Goal: Transaction & Acquisition: Download file/media

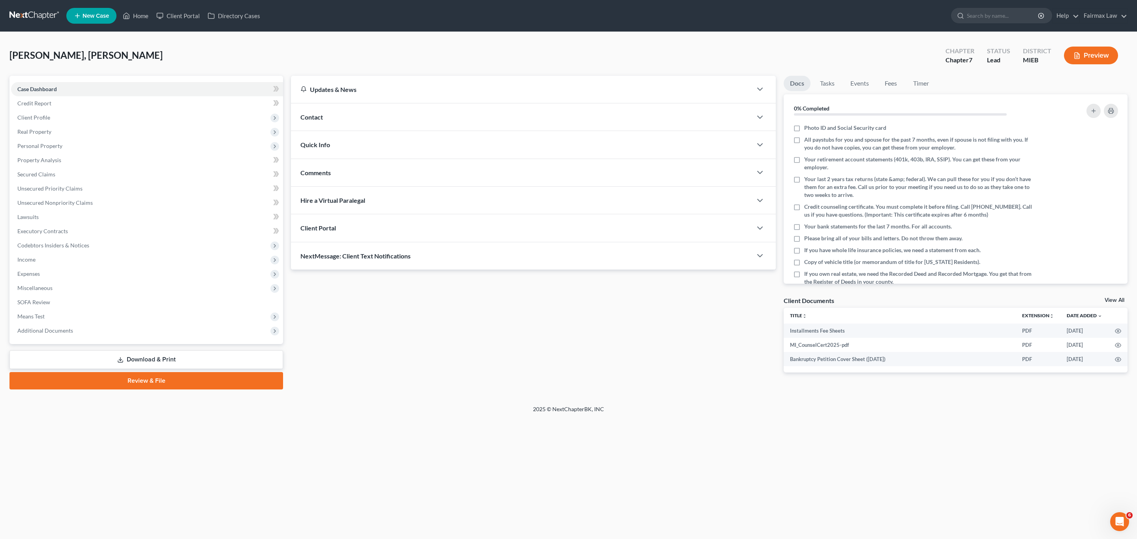
click at [174, 361] on link "Download & Print" at bounding box center [146, 359] width 274 height 19
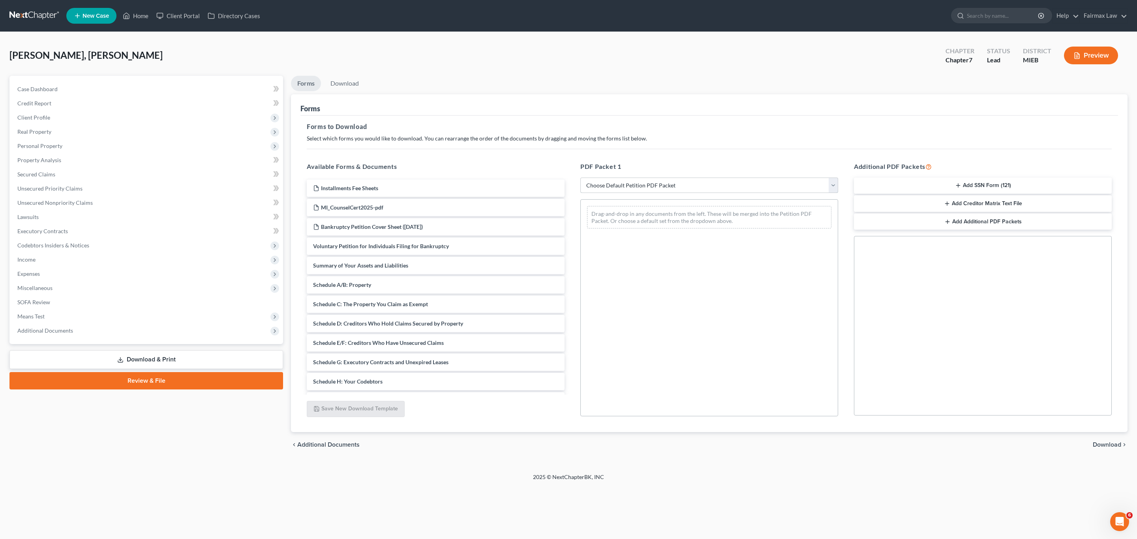
click at [716, 184] on select "Choose Default Petition PDF Packet Complete Bankruptcy Petition (all forms and …" at bounding box center [709, 186] width 258 height 16
select select "1"
click at [580, 178] on select "Choose Default Petition PDF Packet Complete Bankruptcy Petition (all forms and …" at bounding box center [709, 186] width 258 height 16
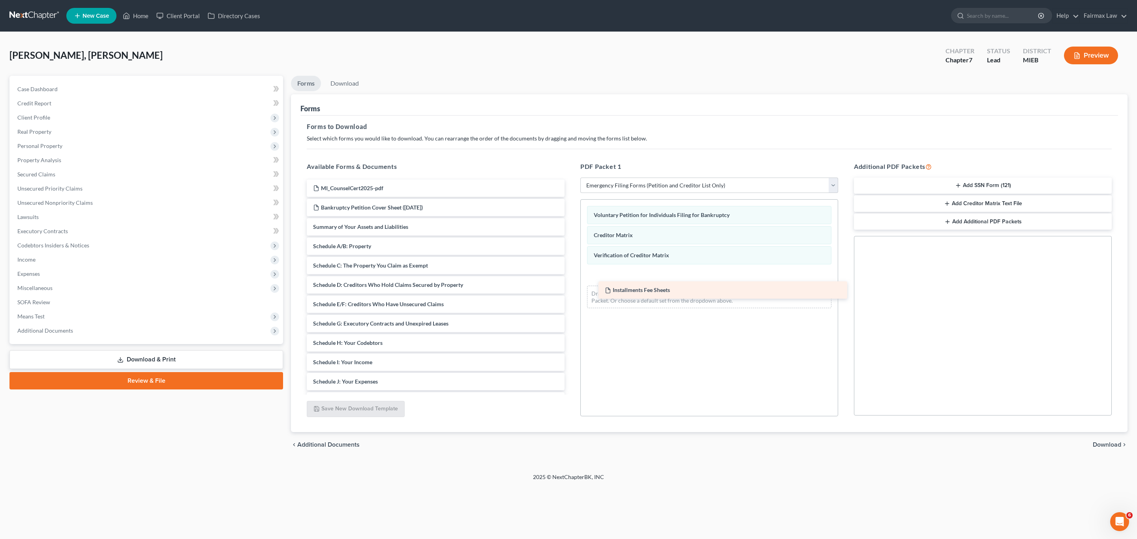
drag, startPoint x: 350, startPoint y: 186, endPoint x: 642, endPoint y: 288, distance: 308.8
click at [571, 288] on div "Installments Fee Sheets Installments Fee Sheets MI_CounselCert2025-pdf Bankrupt…" at bounding box center [435, 343] width 270 height 327
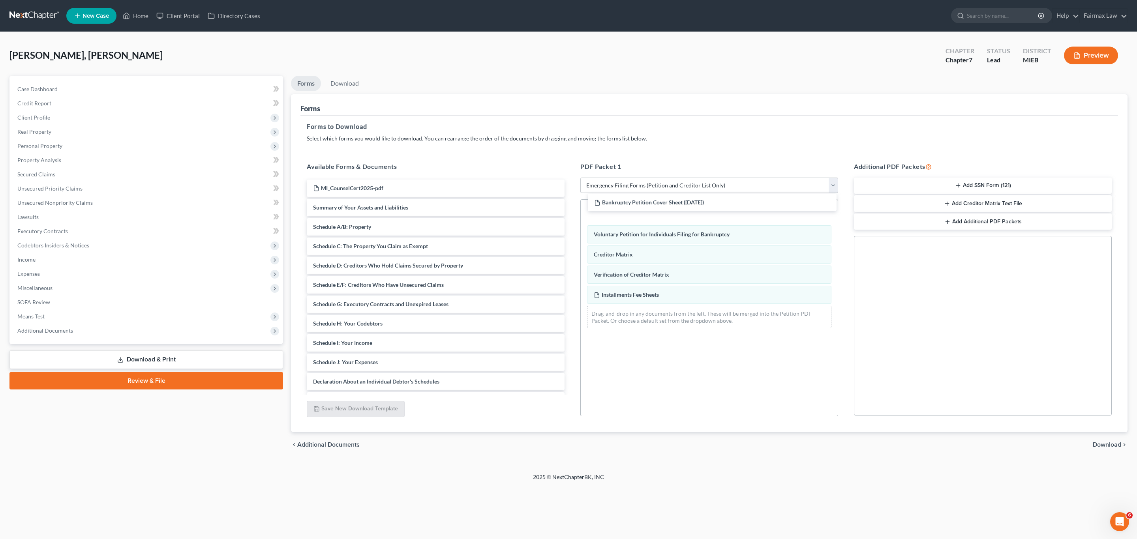
drag, startPoint x: 356, startPoint y: 201, endPoint x: 648, endPoint y: 198, distance: 291.3
click at [571, 197] on div "Bankruptcy Petition Cover Sheet (09/11/2025) MI_CounselCert2025-pdf Bankruptcy …" at bounding box center [435, 333] width 270 height 307
click at [983, 183] on button "Add SSN Form (121)" at bounding box center [983, 186] width 258 height 17
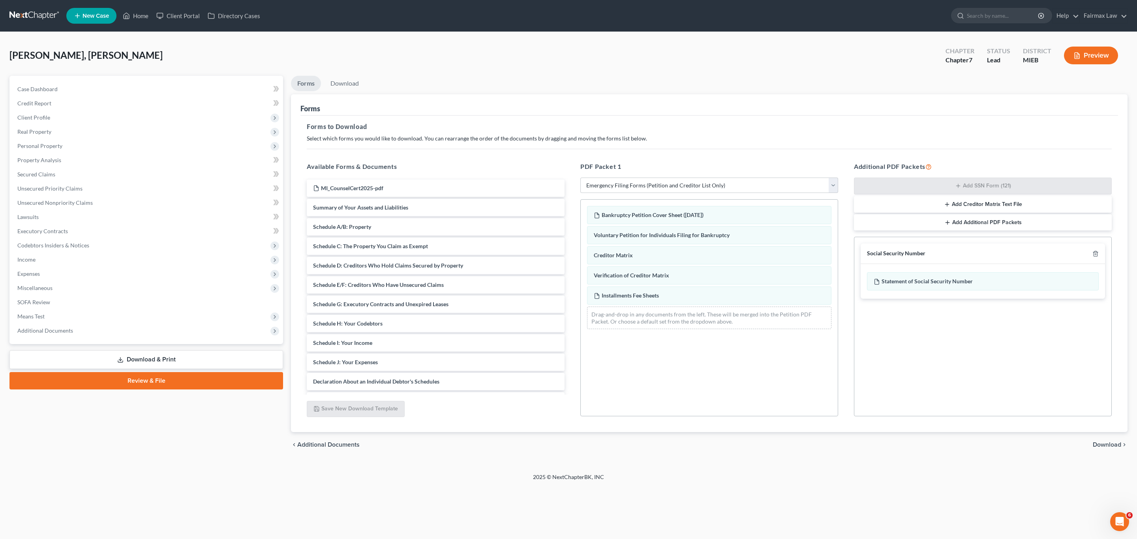
click at [1109, 451] on div "chevron_left Additional Documents Download chevron_right" at bounding box center [709, 444] width 836 height 25
click at [1110, 447] on span "Download" at bounding box center [1107, 445] width 28 height 6
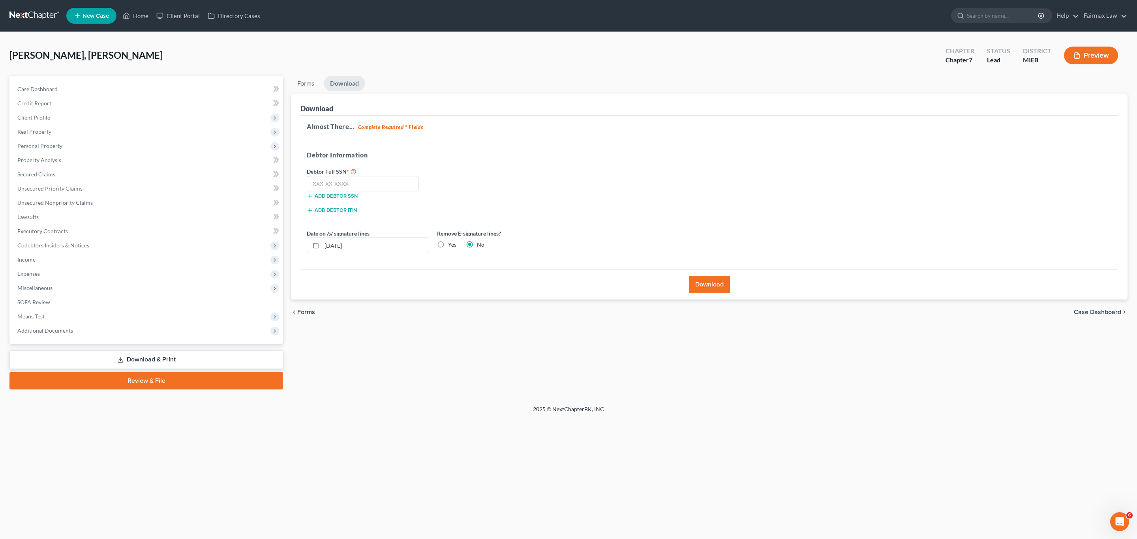
drag, startPoint x: 838, startPoint y: 131, endPoint x: 583, endPoint y: 187, distance: 261.0
click at [838, 131] on h5 "Almost There... Complete Required * Fields" at bounding box center [709, 126] width 805 height 9
click at [405, 183] on input "text" at bounding box center [363, 184] width 112 height 16
paste input "382-76-8677"
type input "382-76-8677"
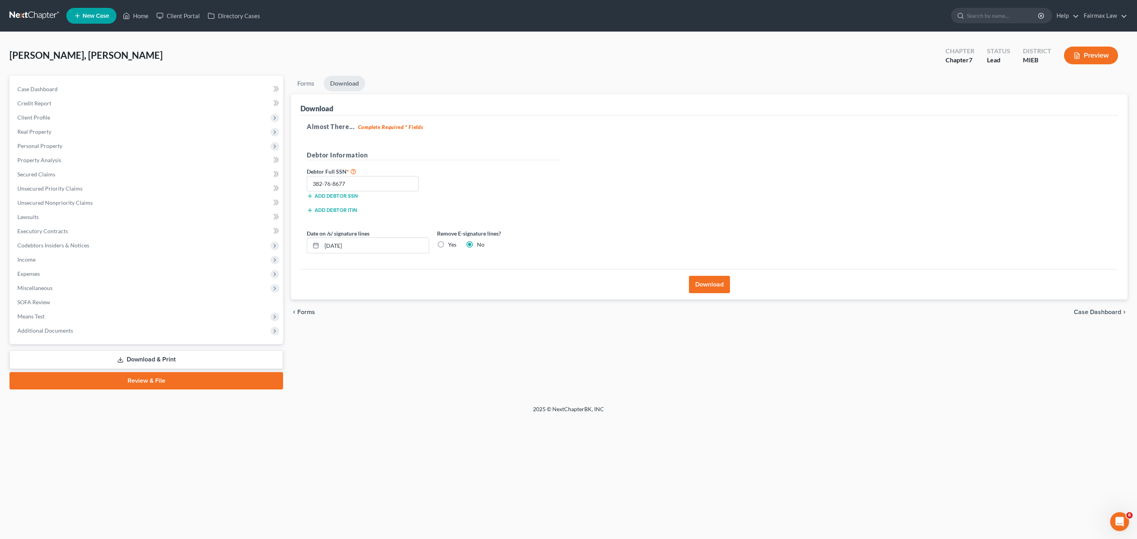
click at [697, 285] on button "Download" at bounding box center [709, 284] width 41 height 17
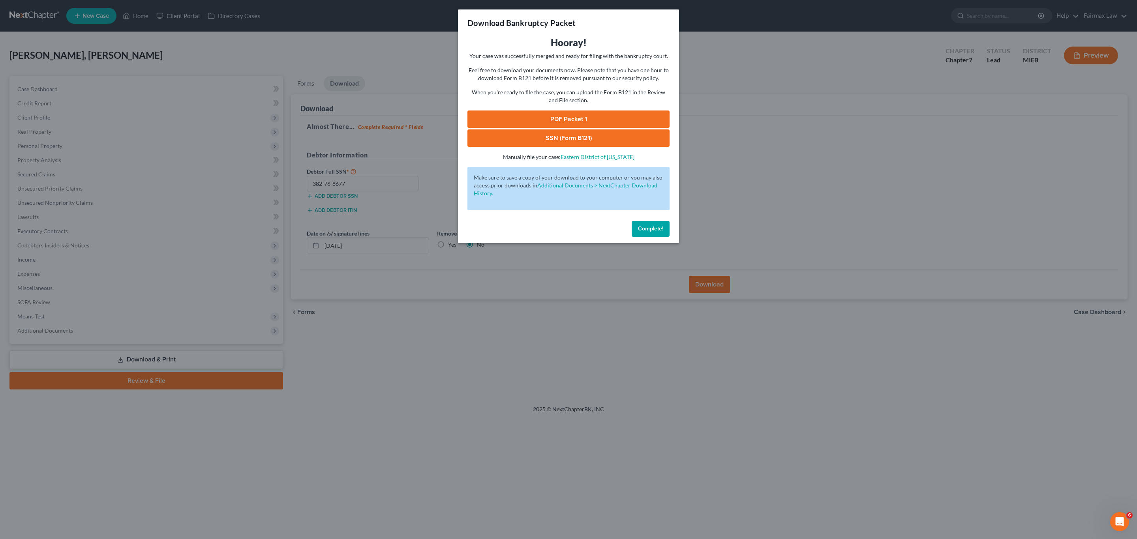
click at [577, 115] on link "PDF Packet 1" at bounding box center [568, 119] width 202 height 17
click at [601, 134] on link "SSN (Form B121)" at bounding box center [568, 137] width 202 height 17
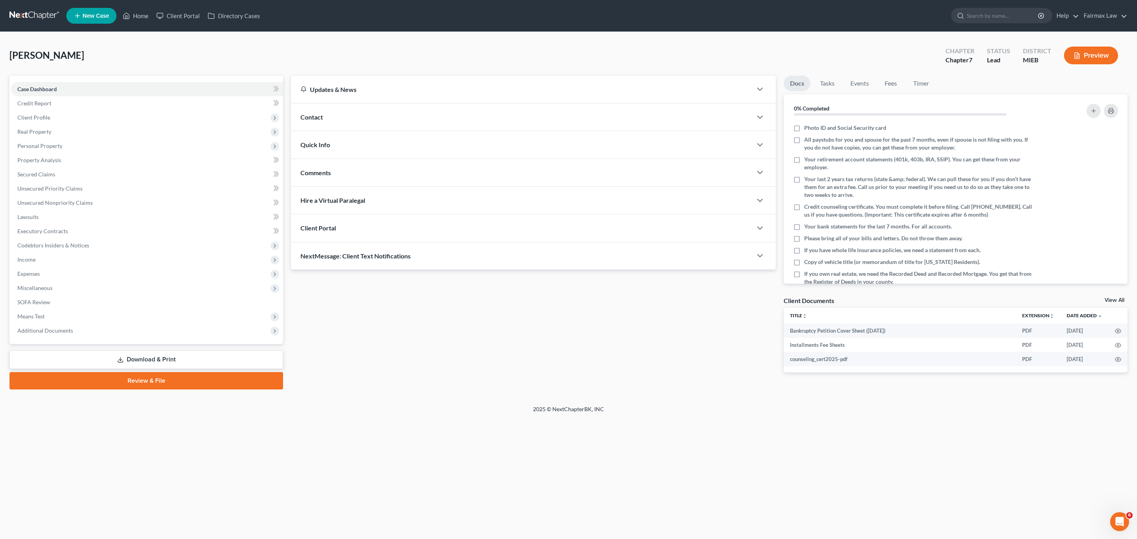
click at [116, 360] on link "Download & Print" at bounding box center [146, 359] width 274 height 19
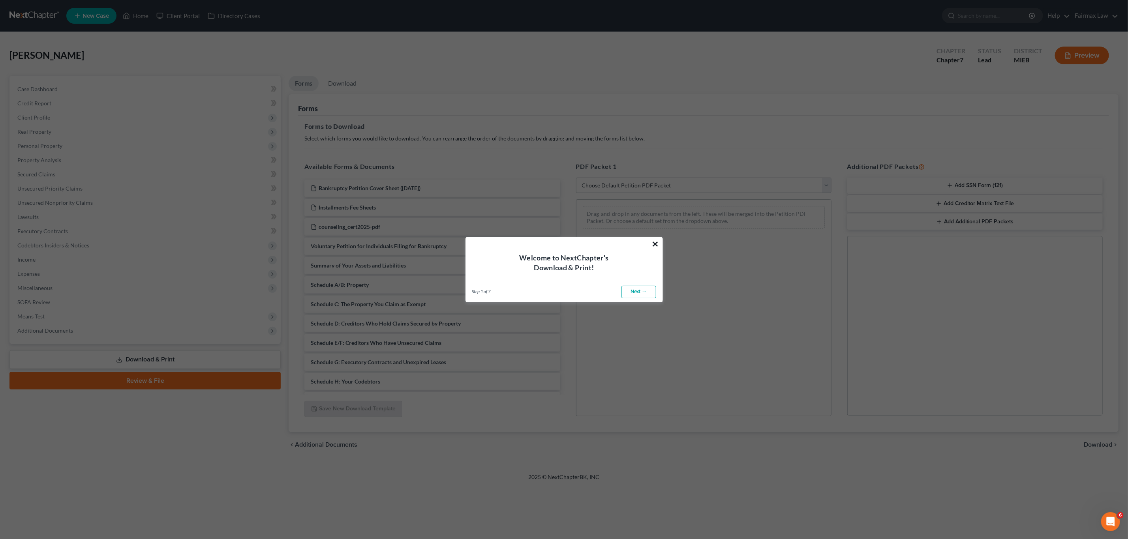
click at [655, 242] on button "×" at bounding box center [655, 244] width 7 height 13
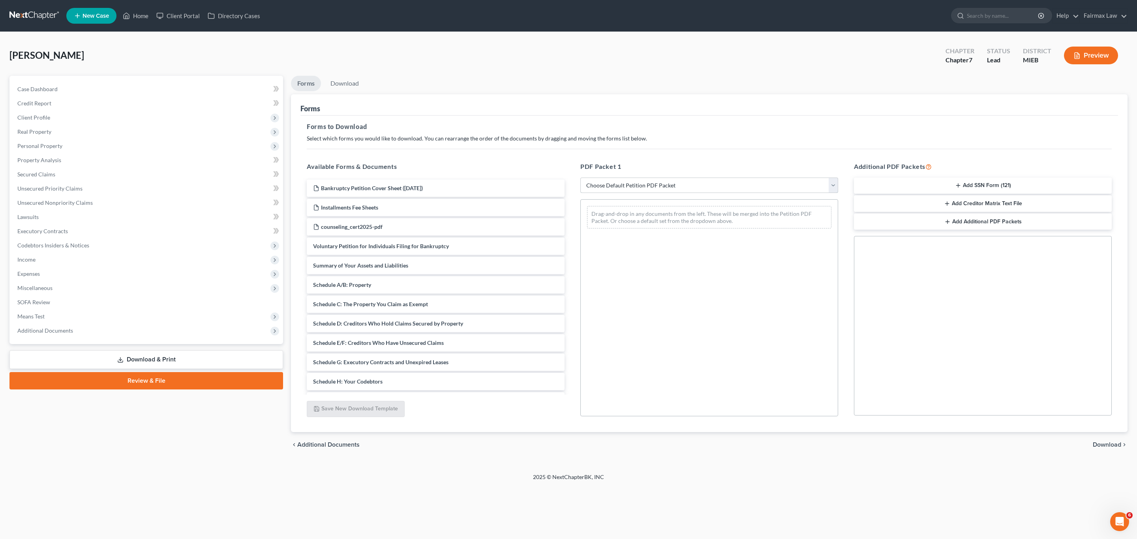
click at [663, 187] on select "Choose Default Petition PDF Packet Complete Bankruptcy Petition (all forms and …" at bounding box center [709, 186] width 258 height 16
select select "1"
click at [580, 178] on select "Choose Default Petition PDF Packet Complete Bankruptcy Petition (all forms and …" at bounding box center [709, 186] width 258 height 16
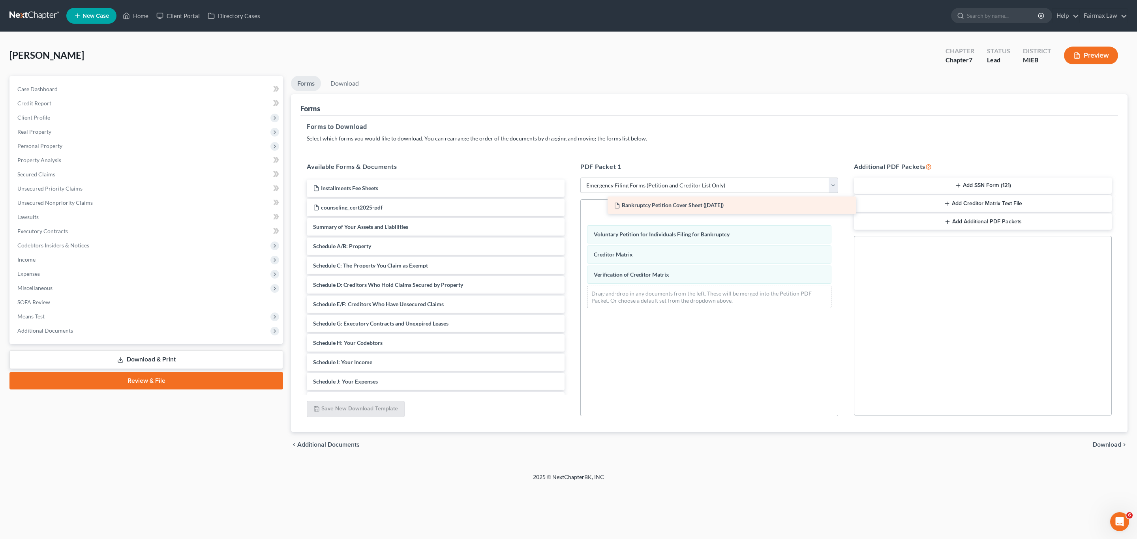
drag, startPoint x: 372, startPoint y: 184, endPoint x: 673, endPoint y: 201, distance: 301.2
click at [571, 201] on div "Bankruptcy Petition Cover Sheet (09/11/2025) Bankruptcy Petition Cover Sheet (0…" at bounding box center [435, 343] width 270 height 327
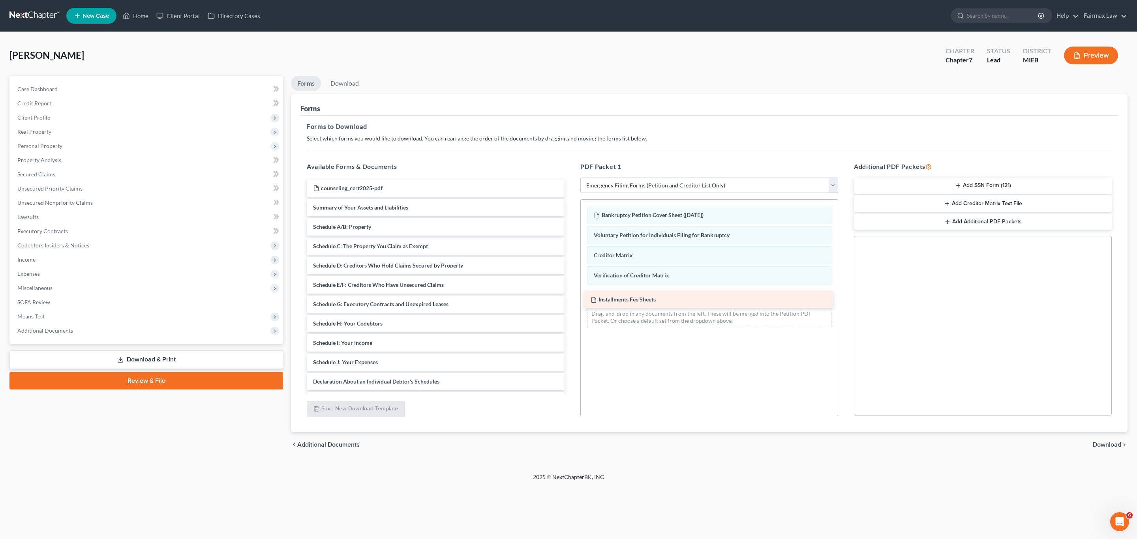
drag, startPoint x: 364, startPoint y: 184, endPoint x: 639, endPoint y: 294, distance: 296.9
click at [571, 294] on div "Installments Fee Sheets Installments Fee Sheets counseling_cert2025-pdf Summary…" at bounding box center [435, 333] width 270 height 307
click at [975, 176] on div "Additional PDF Packets Add SSN Form (121) Add Creditor Matrix Text File Add Add…" at bounding box center [983, 290] width 274 height 268
click at [979, 182] on button "Add SSN Form (121)" at bounding box center [983, 186] width 258 height 17
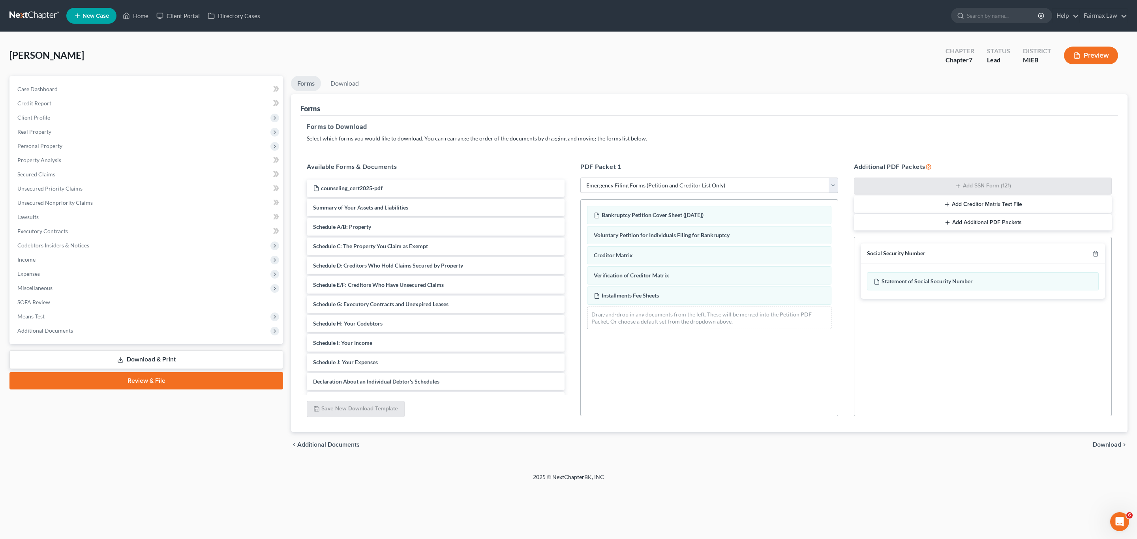
click at [1100, 443] on span "Download" at bounding box center [1107, 445] width 28 height 6
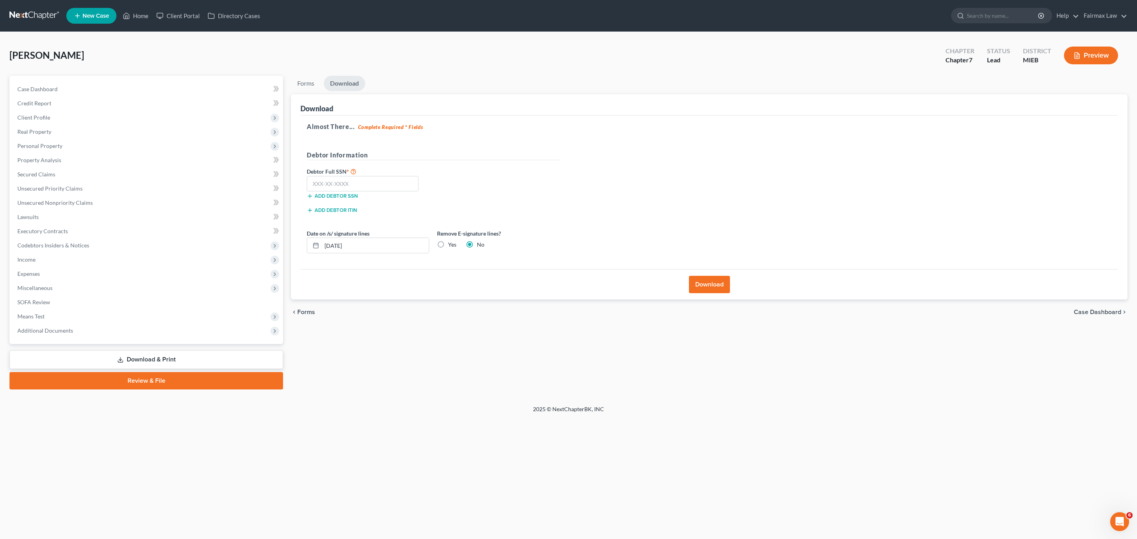
click at [407, 195] on div "Add debtor SSN" at bounding box center [368, 195] width 130 height 8
click at [395, 169] on label "Debtor Full SSN *" at bounding box center [368, 171] width 130 height 9
click at [407, 191] on input "text" at bounding box center [363, 184] width 112 height 16
paste input "379-27-8518"
type input "379-27-8518"
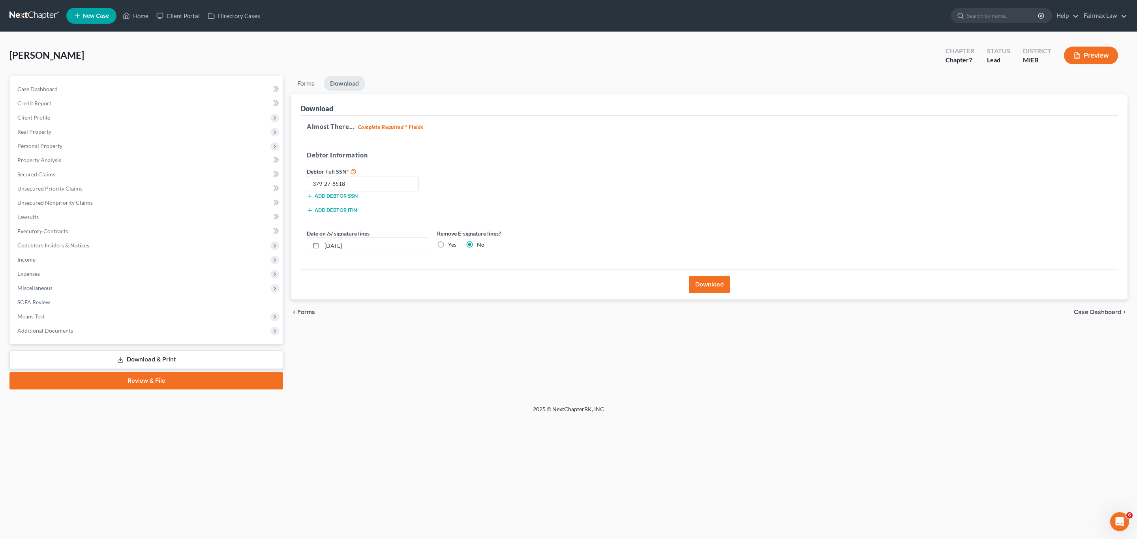
drag, startPoint x: 719, startPoint y: 477, endPoint x: 714, endPoint y: 452, distance: 26.0
click at [719, 475] on div "Home New Case Client Portal Directory Cases Fairmax Law alejandra@fairmaxlaw.co…" at bounding box center [568, 269] width 1137 height 539
click at [729, 298] on div "Download" at bounding box center [708, 284] width 817 height 30
click at [716, 289] on button "Download" at bounding box center [709, 284] width 41 height 17
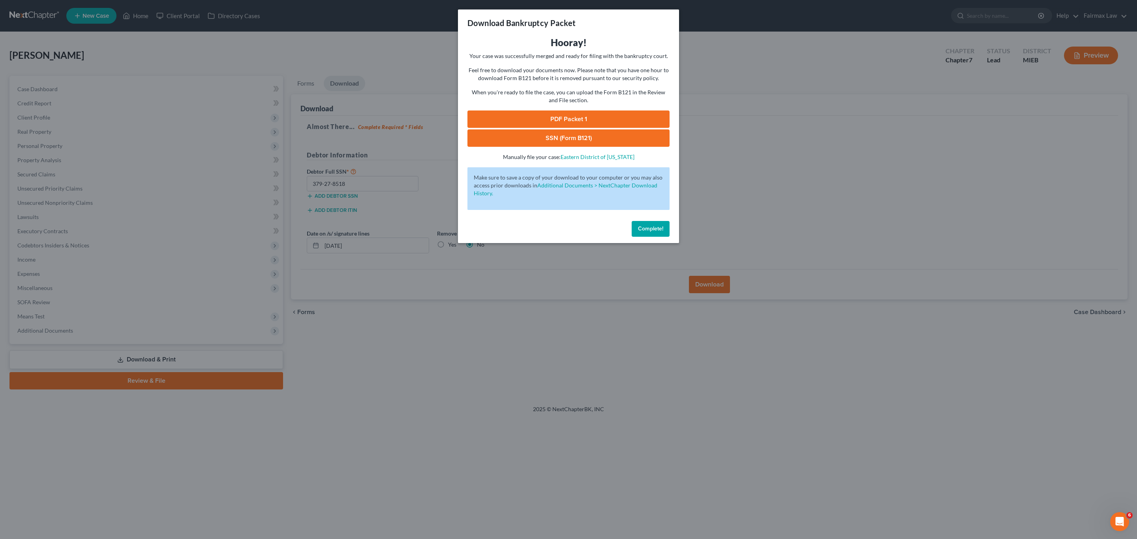
click at [581, 114] on link "PDF Packet 1" at bounding box center [568, 119] width 202 height 17
click at [560, 134] on link "SSN (Form B121)" at bounding box center [568, 137] width 202 height 17
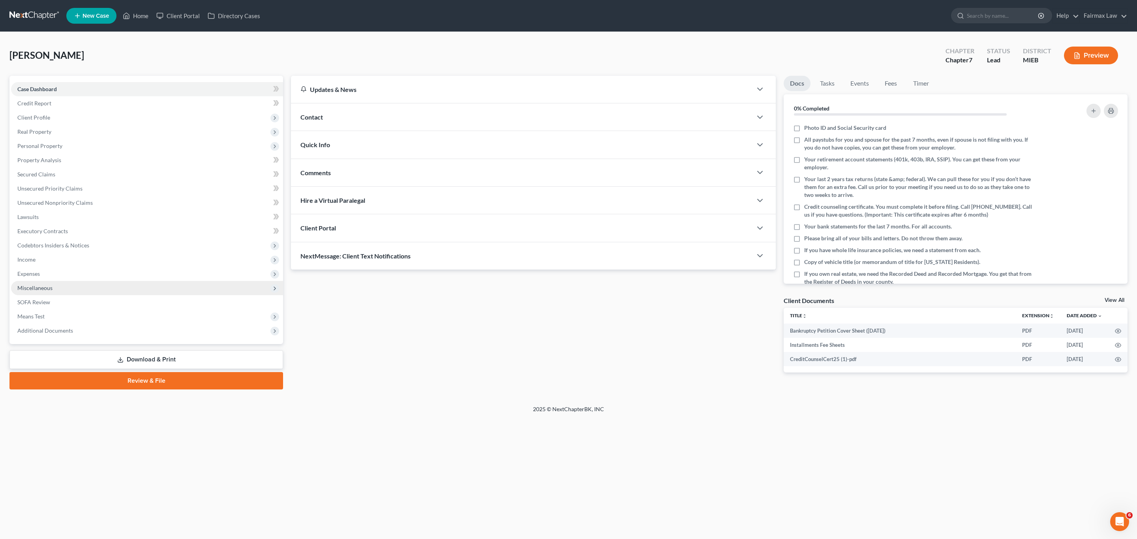
click at [41, 289] on span "Miscellaneous" at bounding box center [34, 288] width 35 height 7
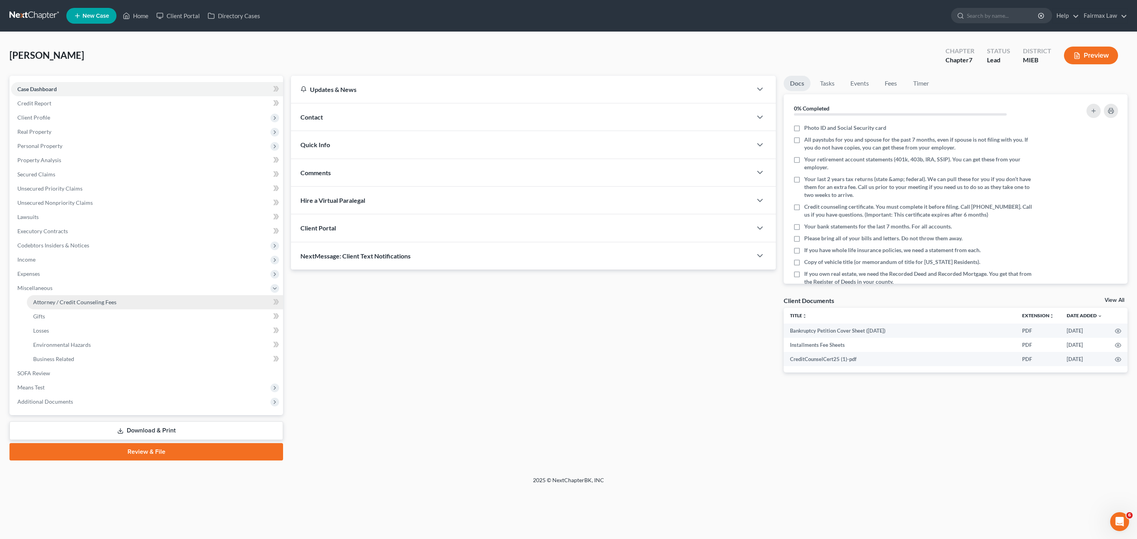
click at [77, 301] on span "Attorney / Credit Counseling Fees" at bounding box center [74, 302] width 83 height 7
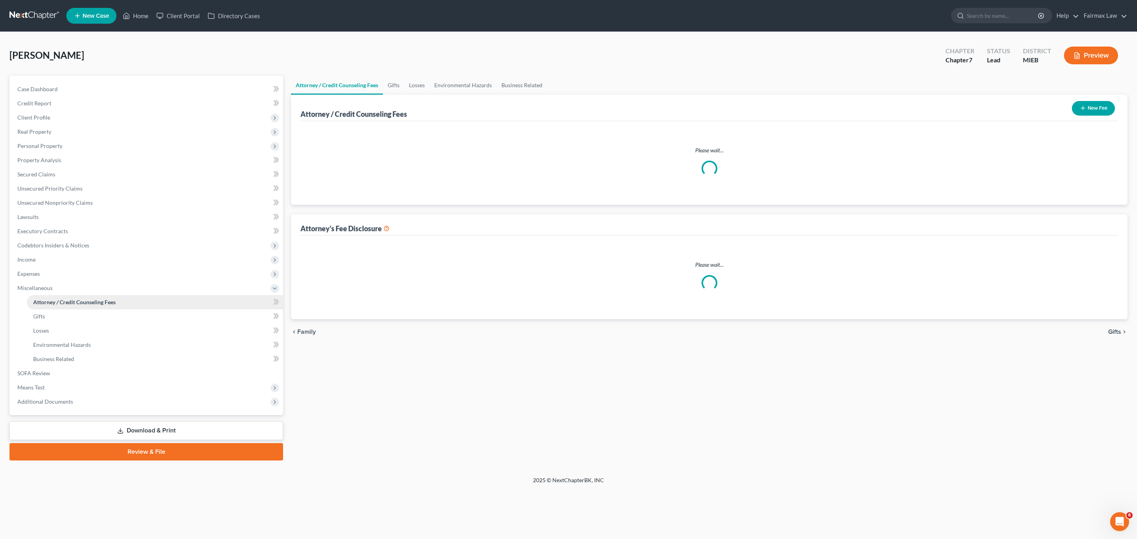
select select "2"
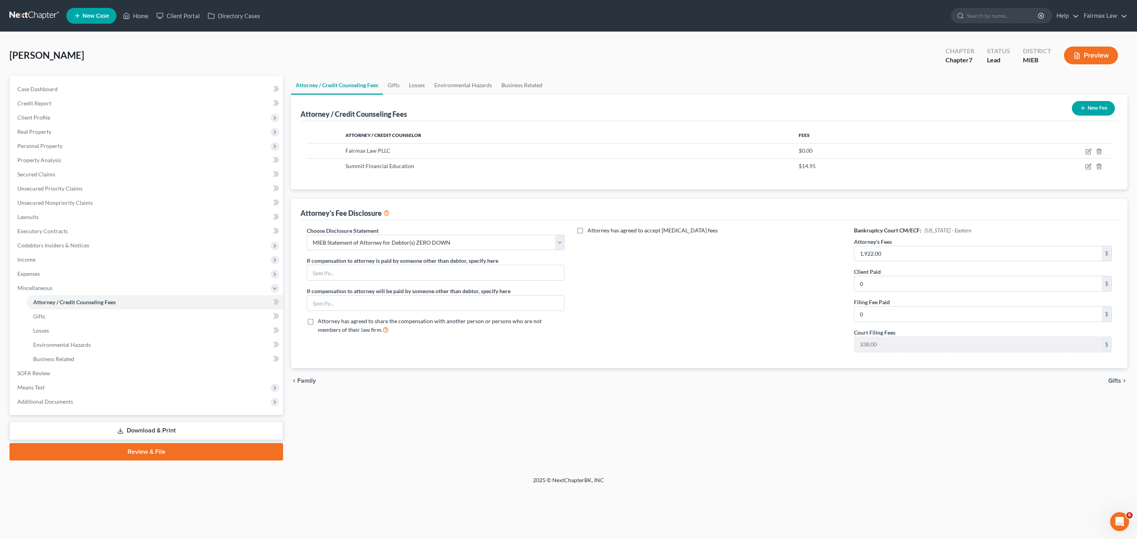
click at [127, 436] on link "Download & Print" at bounding box center [146, 431] width 274 height 19
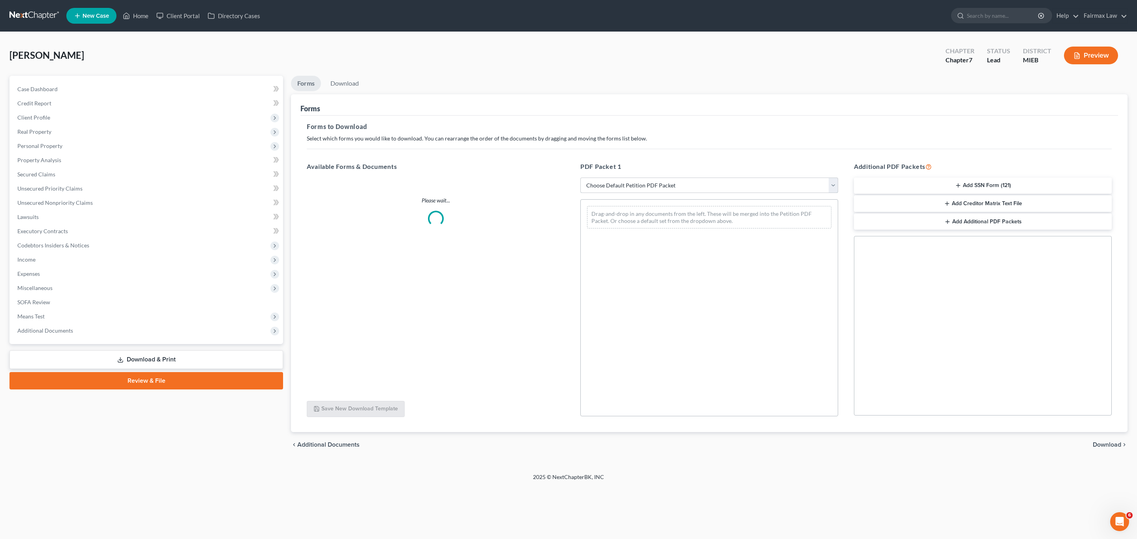
click at [662, 186] on select "Choose Default Petition PDF Packet Complete Bankruptcy Petition (all forms and …" at bounding box center [709, 186] width 258 height 16
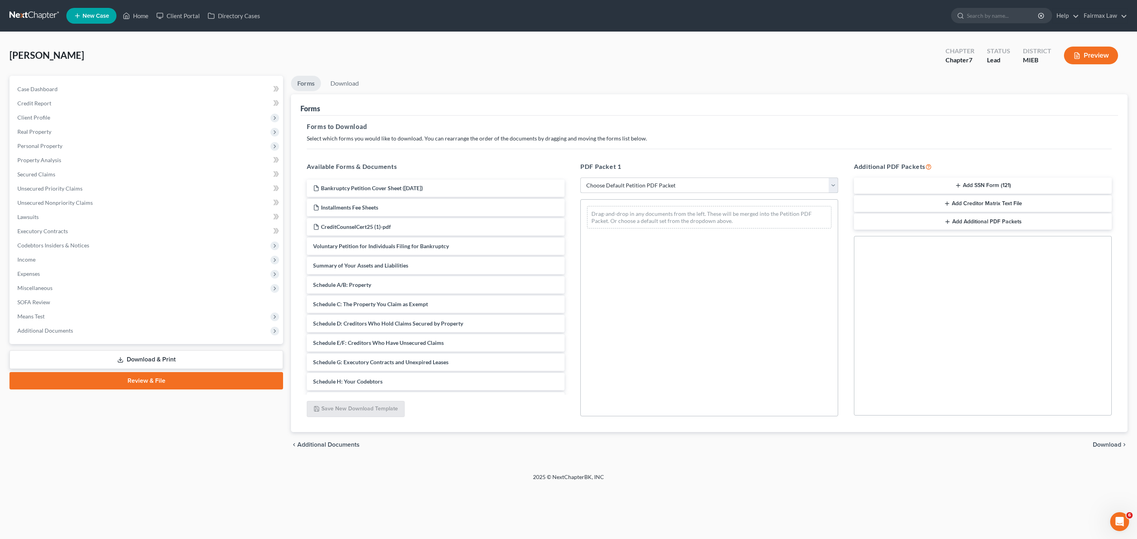
select select "1"
click at [580, 178] on select "Choose Default Petition PDF Packet Complete Bankruptcy Petition (all forms and …" at bounding box center [709, 186] width 258 height 16
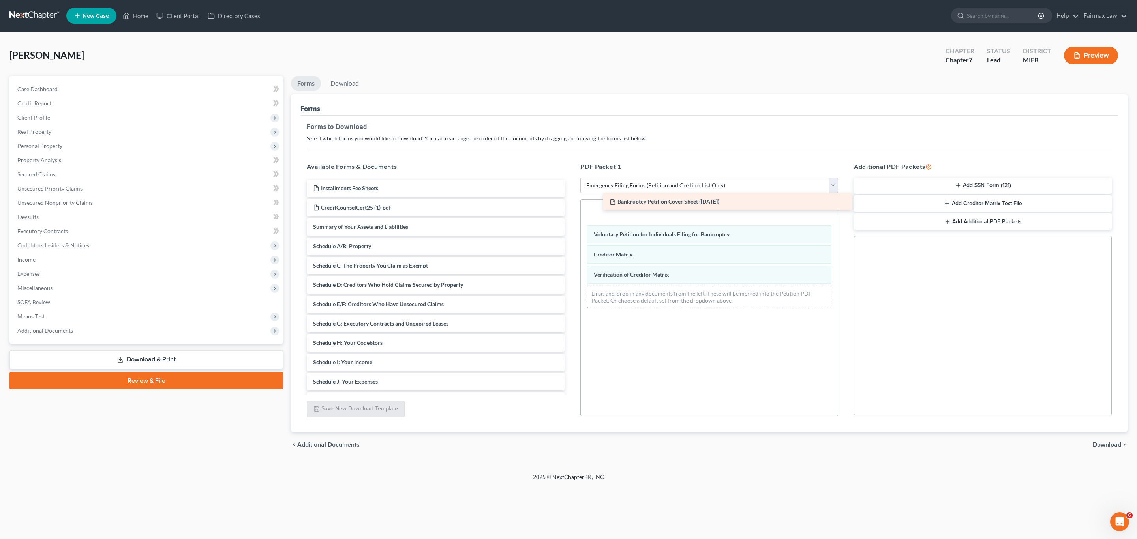
drag, startPoint x: 374, startPoint y: 182, endPoint x: 673, endPoint y: 199, distance: 299.3
click at [571, 199] on div "Bankruptcy Petition Cover Sheet (09/12/2025) Bankruptcy Petition Cover Sheet (0…" at bounding box center [435, 343] width 270 height 327
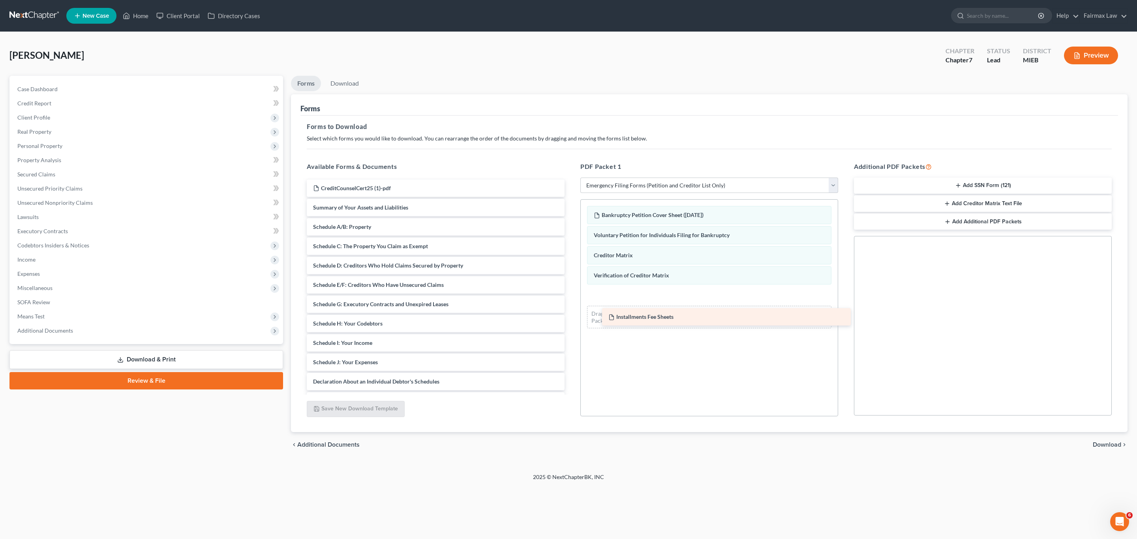
drag, startPoint x: 422, startPoint y: 224, endPoint x: 630, endPoint y: 309, distance: 225.0
click at [571, 309] on div "Installments Fee Sheets Installments Fee Sheets CreditCounselCert25 (1)-pdf Sum…" at bounding box center [435, 333] width 270 height 307
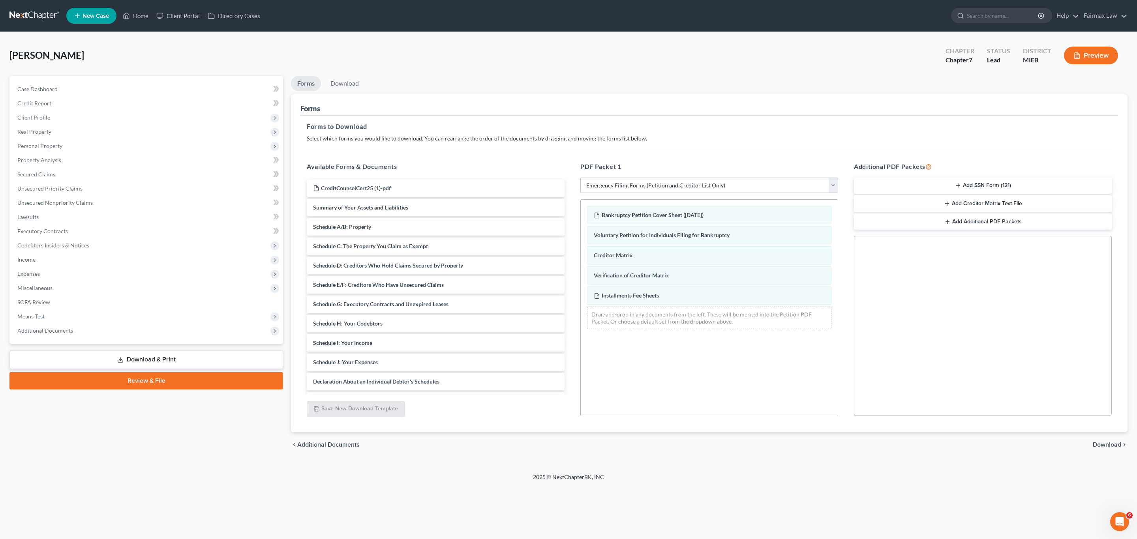
click at [955, 186] on icon "button" at bounding box center [958, 185] width 6 height 6
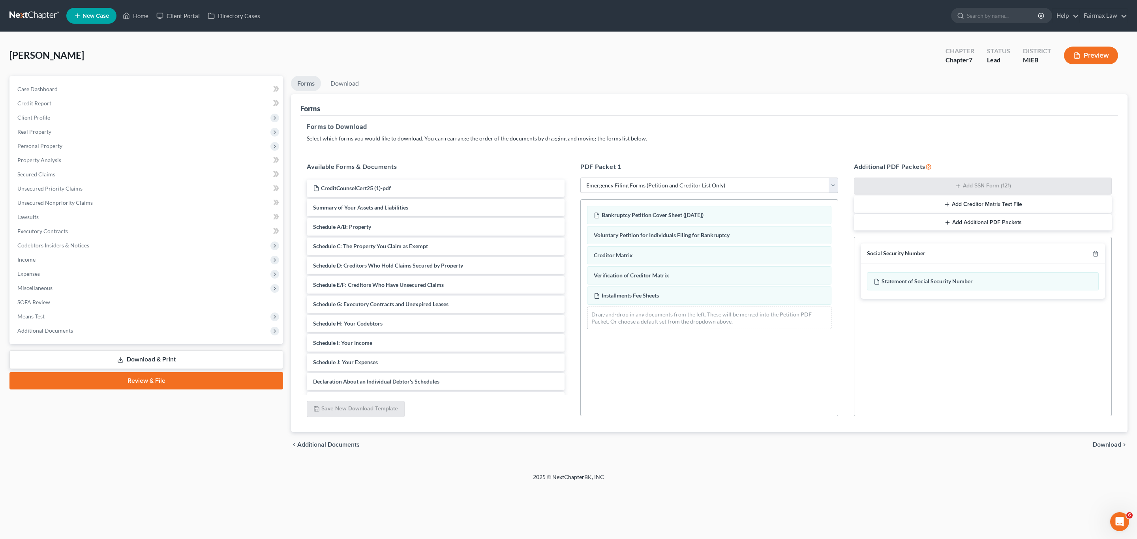
click at [1109, 448] on span "Download" at bounding box center [1107, 445] width 28 height 6
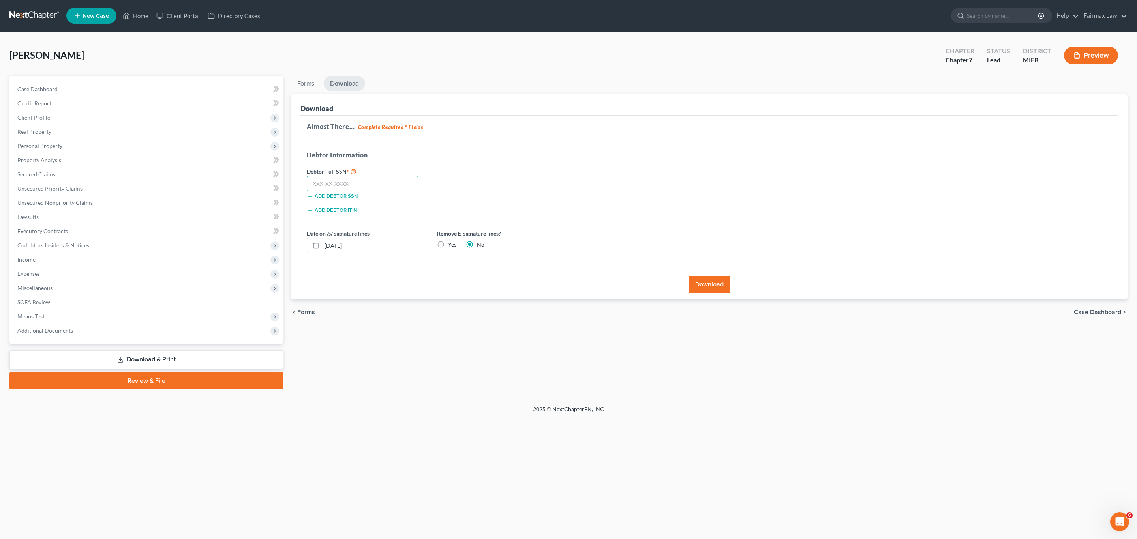
click at [402, 180] on input "text" at bounding box center [363, 184] width 112 height 16
paste input "372-94-3798"
type input "372-94-3798"
click at [718, 287] on button "Download" at bounding box center [709, 284] width 41 height 17
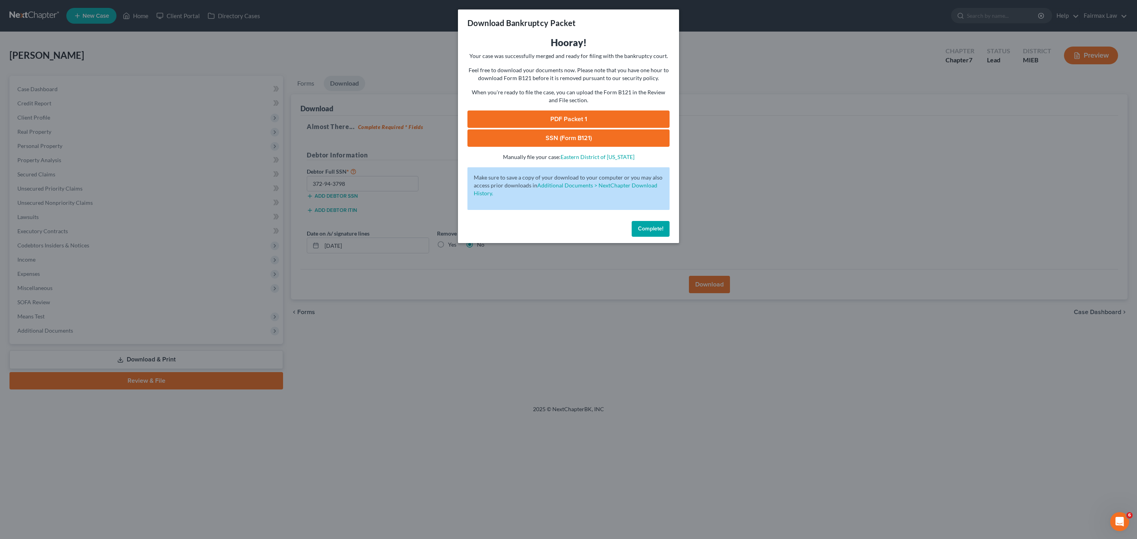
click at [613, 118] on link "PDF Packet 1" at bounding box center [568, 119] width 202 height 17
click at [560, 137] on link "SSN (Form B121)" at bounding box center [568, 137] width 202 height 17
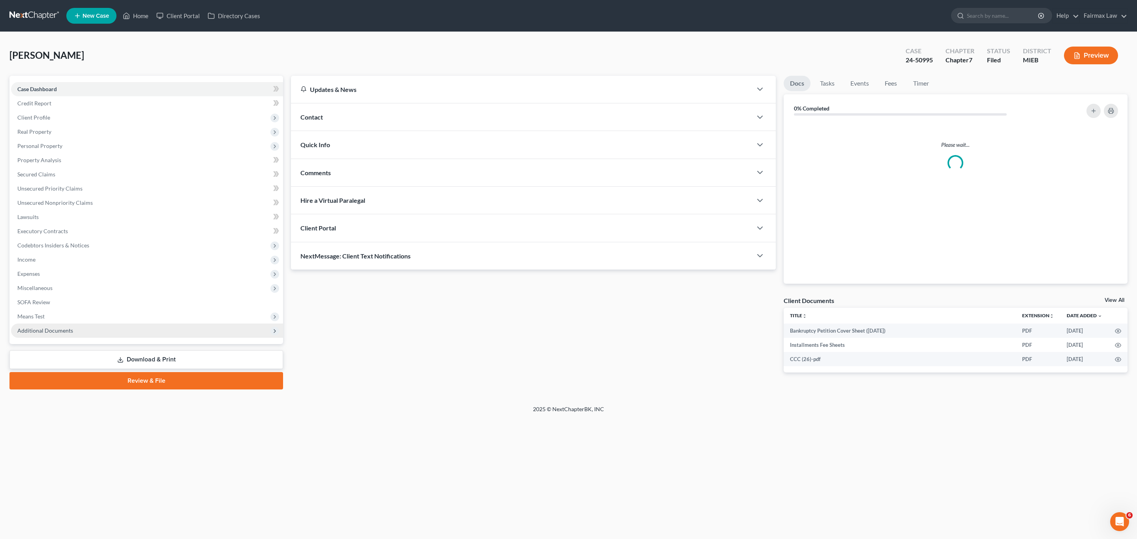
click at [53, 330] on span "Additional Documents" at bounding box center [45, 330] width 56 height 7
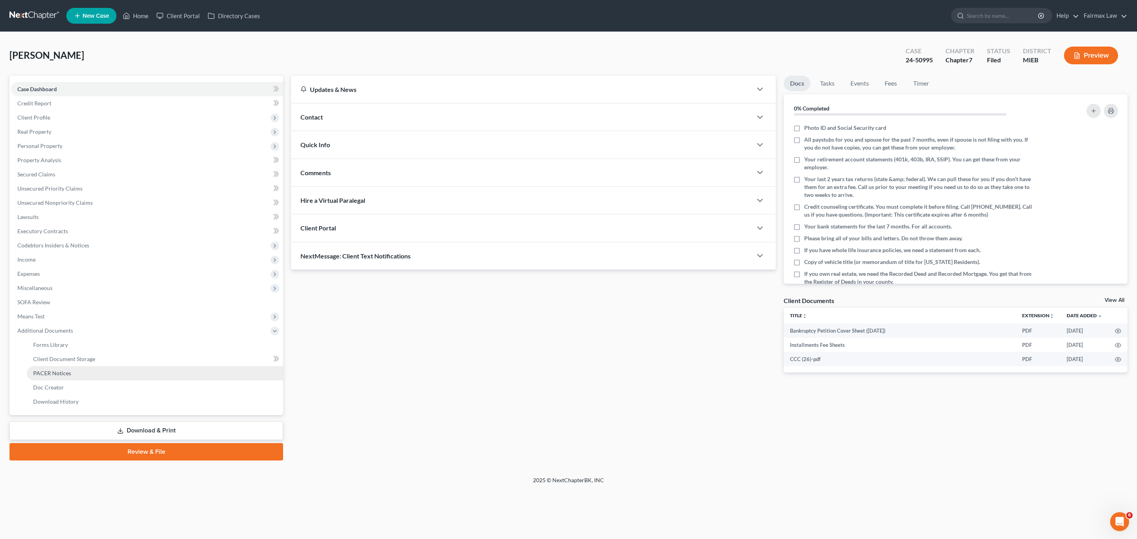
click at [55, 372] on span "PACER Notices" at bounding box center [52, 373] width 38 height 7
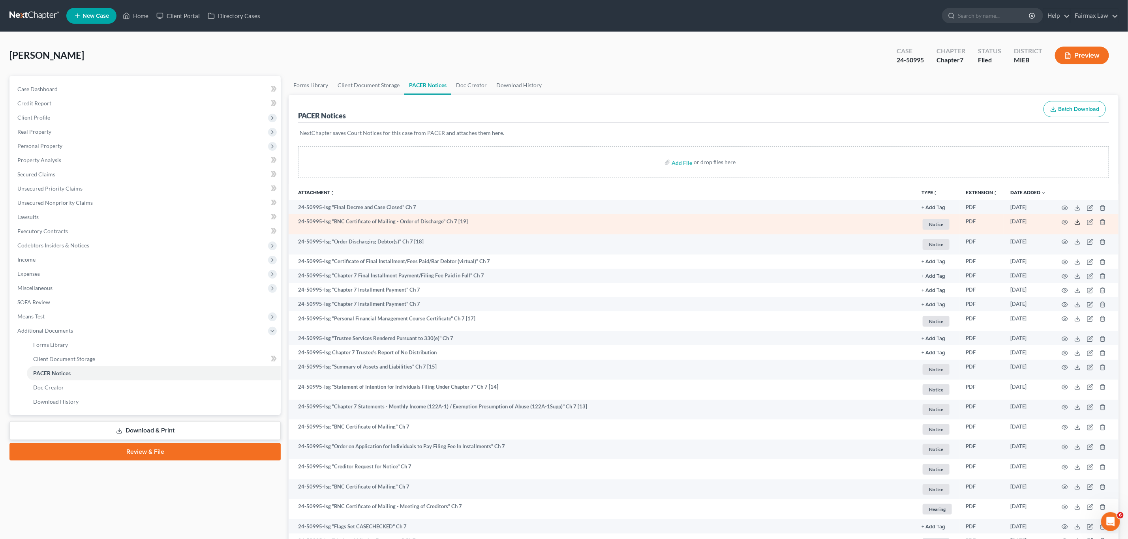
click at [1078, 223] on polyline at bounding box center [1077, 221] width 3 height 1
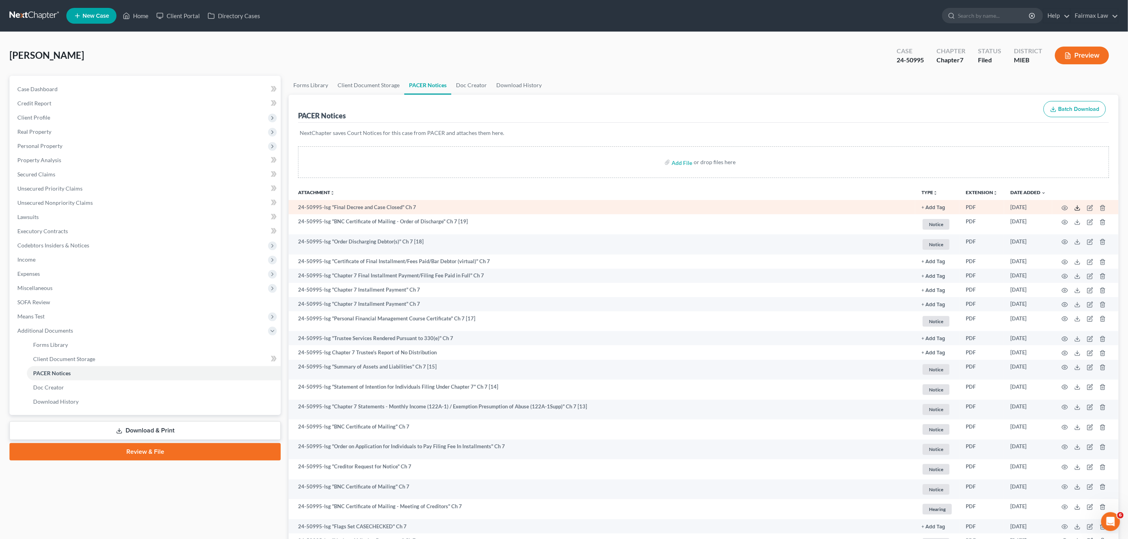
click at [1078, 210] on icon at bounding box center [1077, 208] width 6 height 6
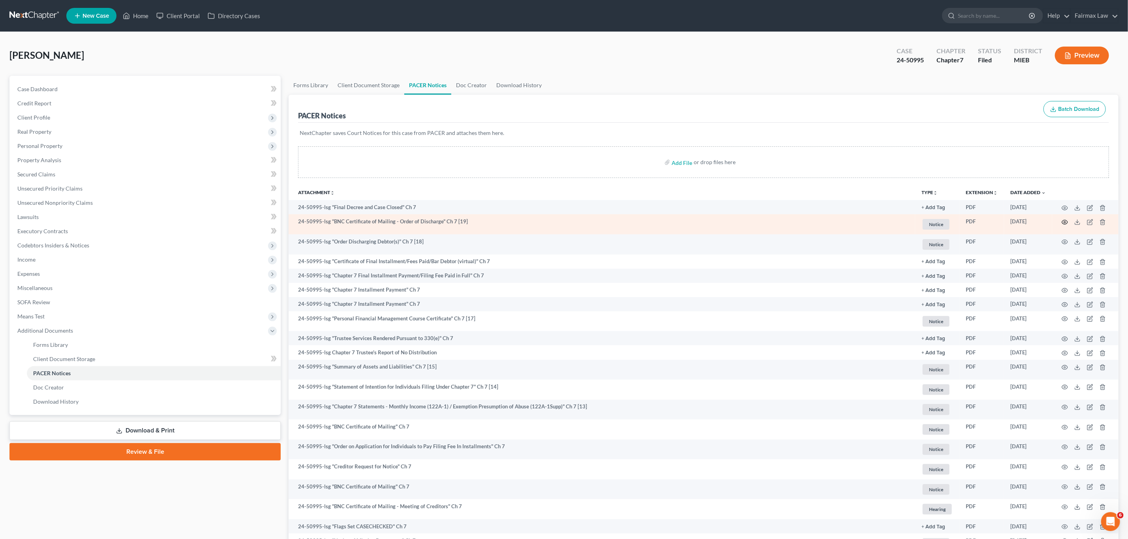
click at [1061, 223] on icon "button" at bounding box center [1064, 222] width 6 height 6
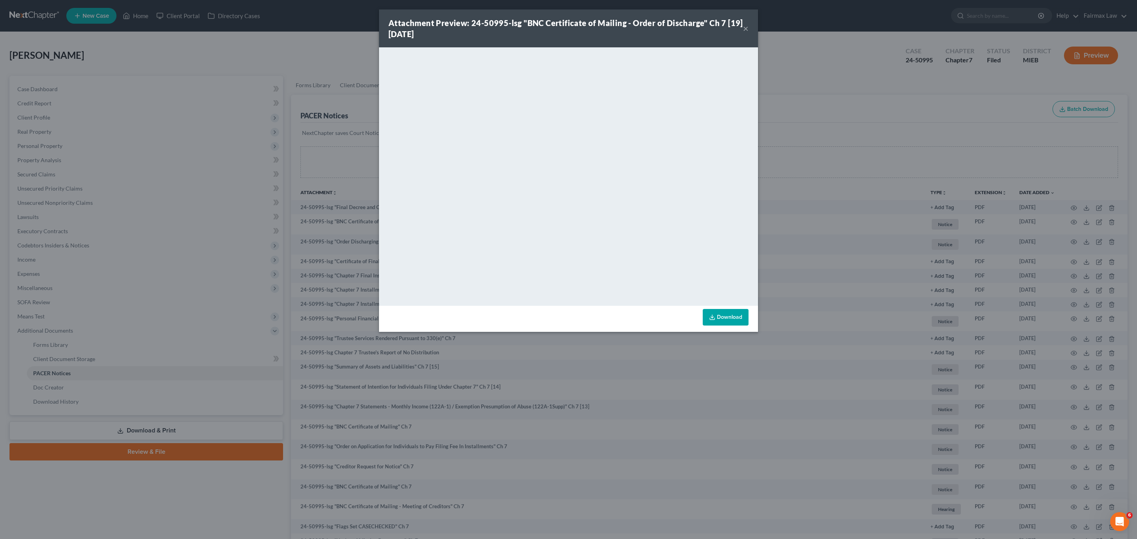
click at [746, 28] on button "×" at bounding box center [746, 28] width 6 height 9
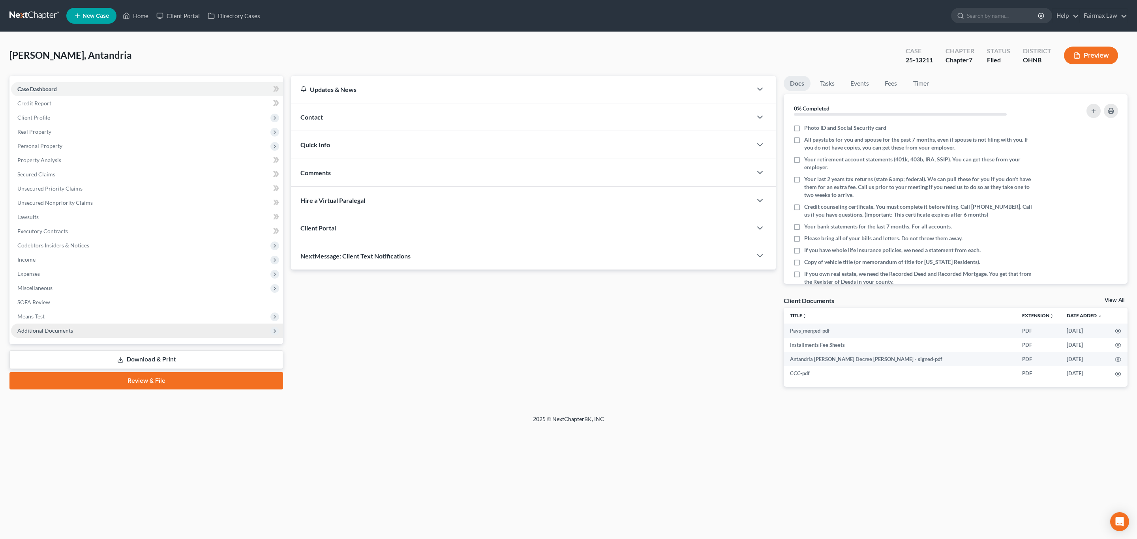
click at [113, 333] on span "Additional Documents" at bounding box center [147, 331] width 272 height 14
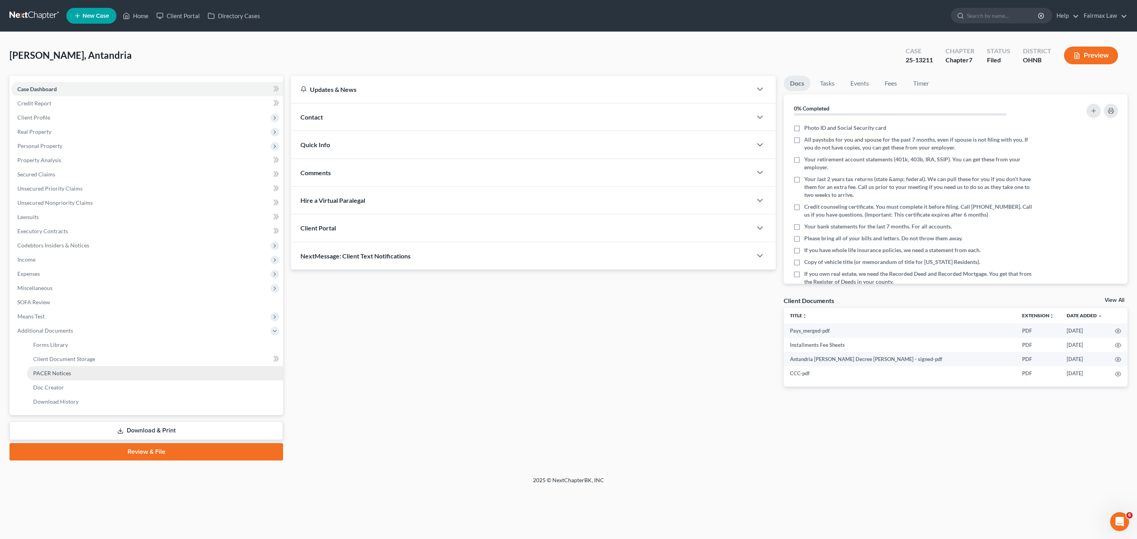
click at [62, 371] on span "PACER Notices" at bounding box center [52, 373] width 38 height 7
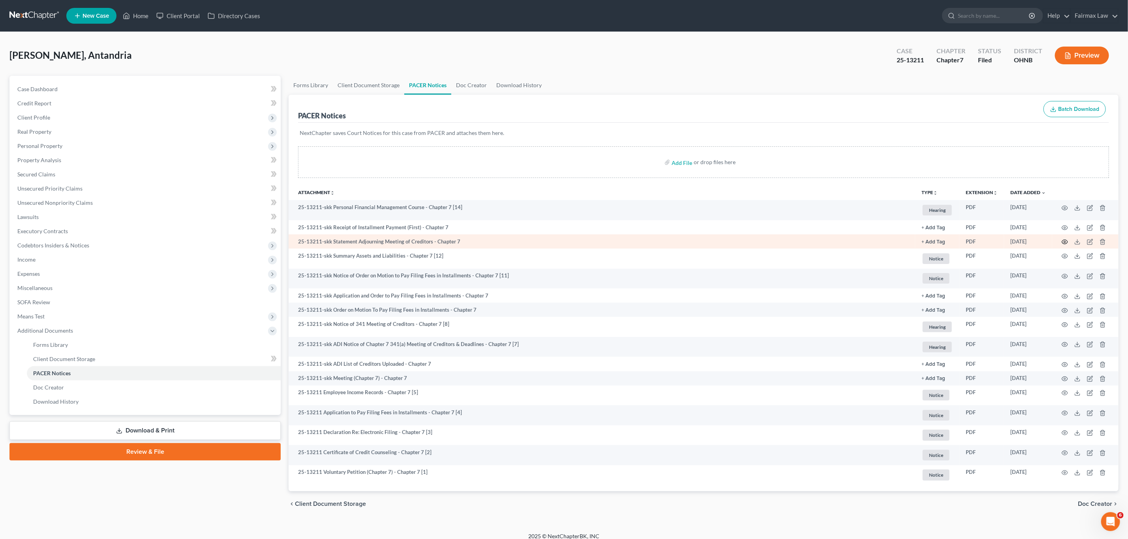
click at [1062, 243] on icon "button" at bounding box center [1065, 242] width 6 height 4
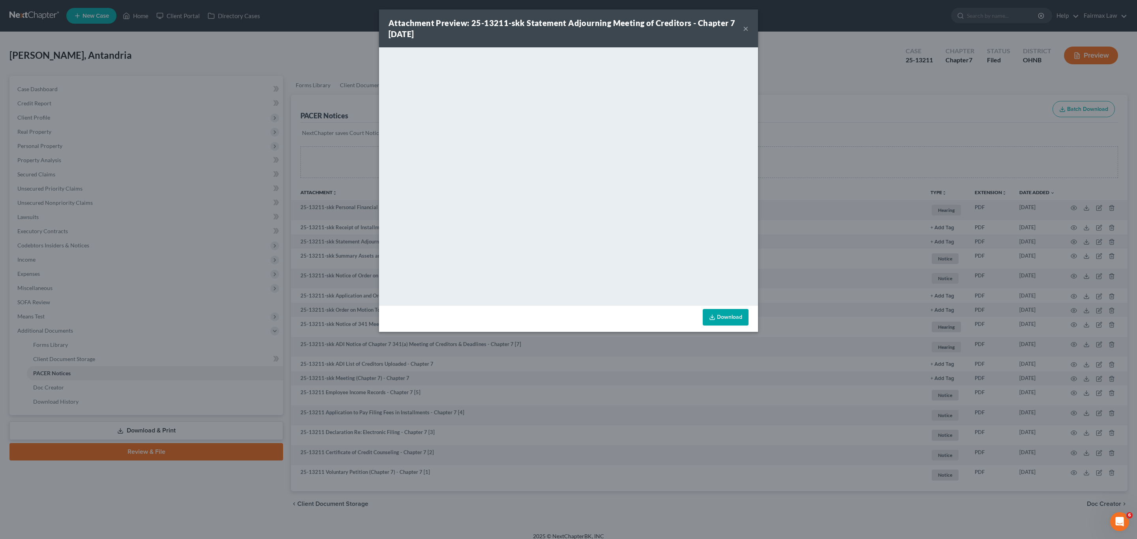
click at [744, 27] on button "×" at bounding box center [746, 28] width 6 height 9
